Goal: Check status: Check status

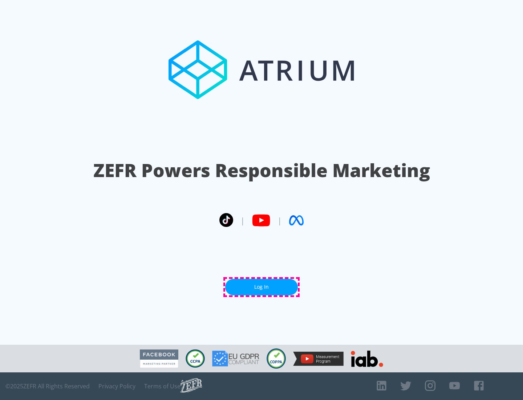
click at [262, 287] on link "Log In" at bounding box center [261, 287] width 73 height 16
